Goal: Obtain resource: Obtain resource

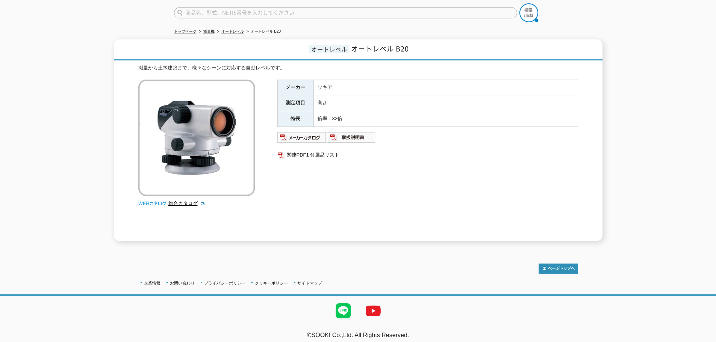
scroll to position [61, 0]
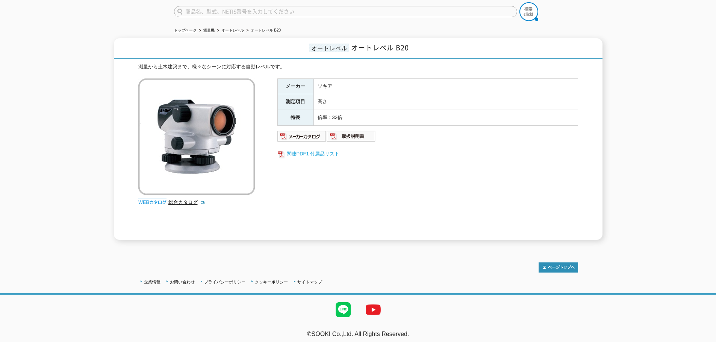
click at [322, 149] on link "関連PDF1 付属品リスト" at bounding box center [427, 154] width 301 height 10
click at [345, 135] on img at bounding box center [350, 136] width 49 height 12
click at [112, 66] on div "オートレベル オートレベル B20 測量から土木建築まで、様々なシーンに対応する自動レベルです。 総合カタログ メーカー ソキア 測定項目 高さ 特長 倍率：…" at bounding box center [358, 139] width 716 height 202
click at [109, 79] on div "オートレベル オートレベル B20 測量から土木建築まで、様々なシーンに対応する自動レベルです。 総合カタログ メーカー ソキア 測定項目 高さ 特長 倍率：…" at bounding box center [358, 139] width 716 height 202
click at [107, 72] on div "オートレベル オートレベル B20 測量から土木建築まで、様々なシーンに対応する自動レベルです。 総合カタログ メーカー ソキア 測定項目 高さ 特長 倍率：…" at bounding box center [358, 139] width 716 height 202
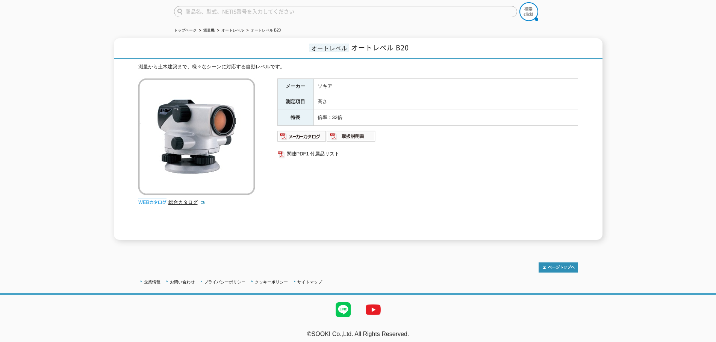
click at [106, 79] on div "オートレベル オートレベル B20 測量から土木建築まで、様々なシーンに対応する自動レベルです。 総合カタログ メーカー ソキア 測定項目 高さ 特長 倍率：…" at bounding box center [358, 139] width 716 height 202
click at [82, 151] on div "オートレベル オートレベル B20 測量から土木建築まで、様々なシーンに対応する自動レベルです。 総合カタログ メーカー ソキア 測定項目 高さ 特長 倍率：…" at bounding box center [358, 139] width 716 height 202
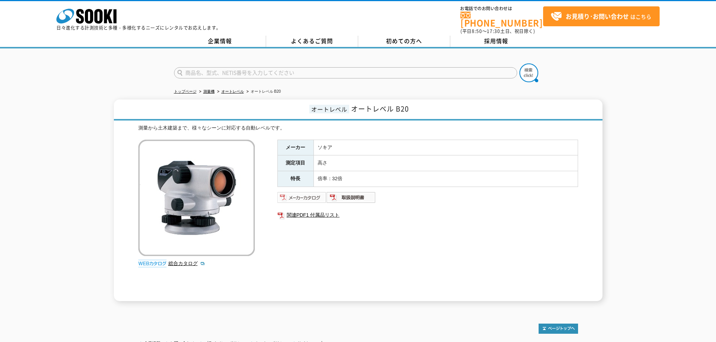
click at [297, 194] on img at bounding box center [301, 198] width 49 height 12
click at [103, 184] on div "オートレベル オートレベル B20 測量から土木建築まで、様々なシーンに対応する自動レベルです。 総合カタログ メーカー ソキア 測定項目 高さ 特長 倍率：…" at bounding box center [358, 201] width 716 height 202
click at [102, 195] on div "オートレベル オートレベル B20 測量から土木建築まで、様々なシーンに対応する自動レベルです。 総合カタログ メーカー ソキア 測定項目 高さ 特長 倍率：…" at bounding box center [358, 201] width 716 height 202
click at [103, 191] on div "オートレベル オートレベル B20 測量から土木建築まで、様々なシーンに対応する自動レベルです。 総合カタログ メーカー ソキア 測定項目 高さ 特長 倍率：…" at bounding box center [358, 201] width 716 height 202
click at [103, 197] on div "オートレベル オートレベル B20 測量から土木建築まで、様々なシーンに対応する自動レベルです。 総合カタログ メーカー ソキア 測定項目 高さ 特長 倍率：…" at bounding box center [358, 201] width 716 height 202
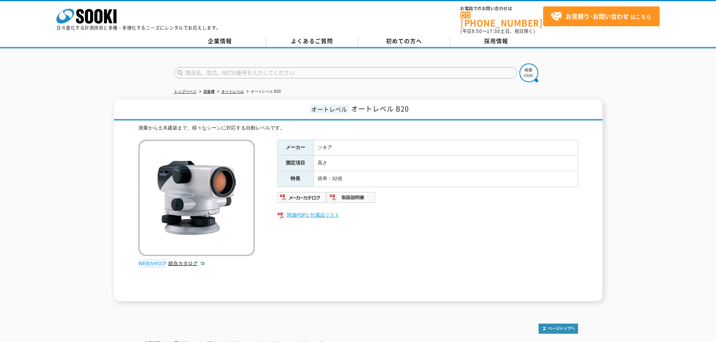
click at [301, 210] on link "関連PDF1 付属品リスト" at bounding box center [427, 215] width 301 height 10
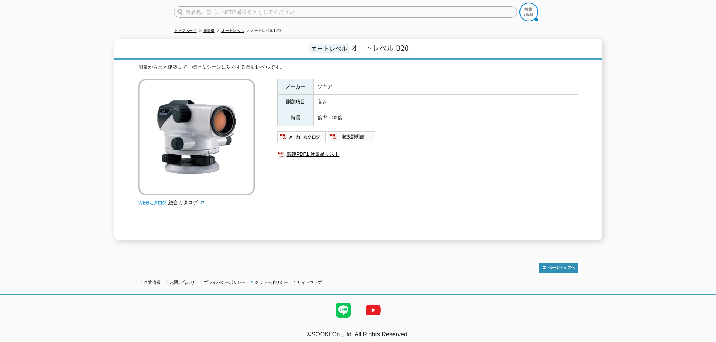
scroll to position [61, 0]
click at [300, 130] on img at bounding box center [301, 136] width 49 height 12
